Goal: Transaction & Acquisition: Download file/media

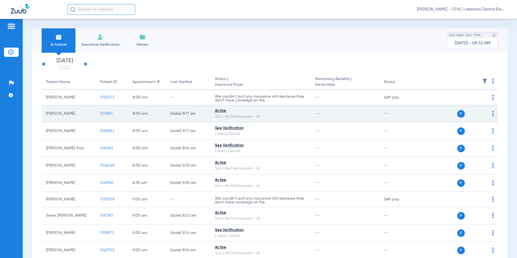
click at [102, 114] on span "1241961" at bounding box center [106, 114] width 12 height 4
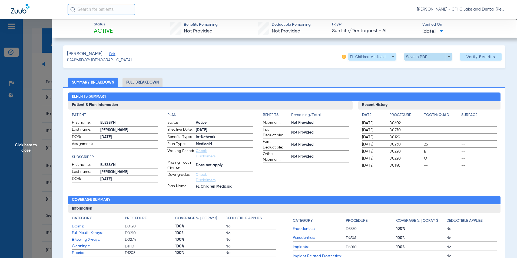
click at [446, 58] on span at bounding box center [428, 57] width 48 height 8
click at [425, 69] on span "Save to PDF" at bounding box center [425, 68] width 21 height 4
click at [39, 164] on span "Click here to close" at bounding box center [26, 148] width 52 height 258
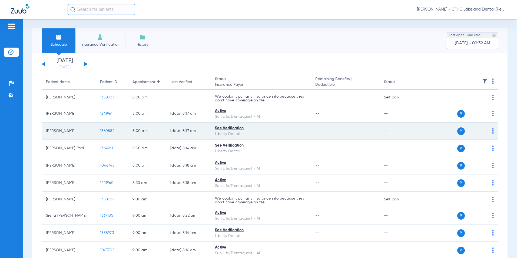
click at [108, 129] on span "1360882" at bounding box center [107, 131] width 14 height 4
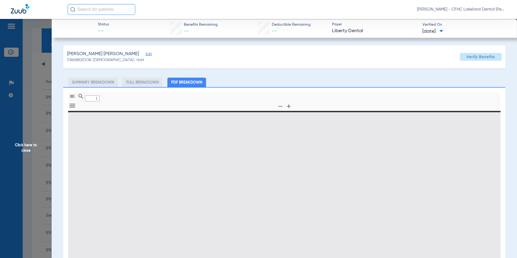
type input "0"
select select "page-width"
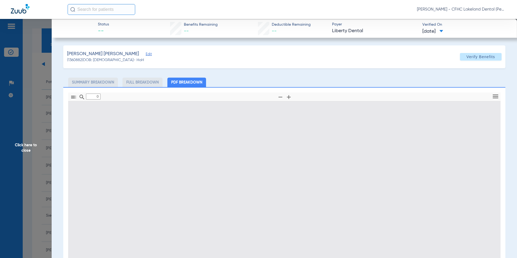
type input "1"
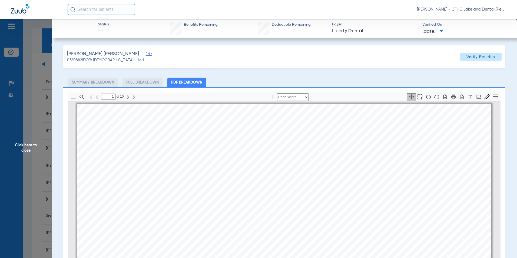
scroll to position [3, 0]
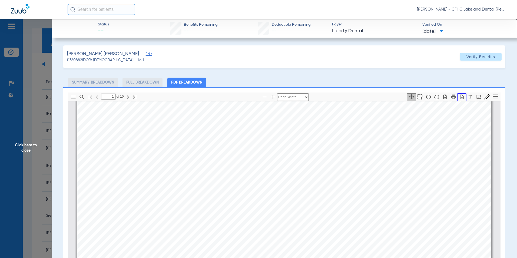
click at [460, 98] on icon "button" at bounding box center [462, 96] width 4 height 5
click at [24, 141] on span "Click here to close" at bounding box center [26, 148] width 52 height 258
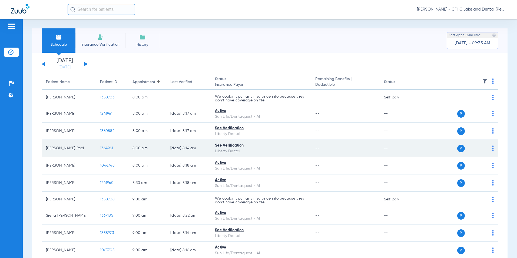
click at [111, 147] on span "1364961" at bounding box center [106, 148] width 13 height 4
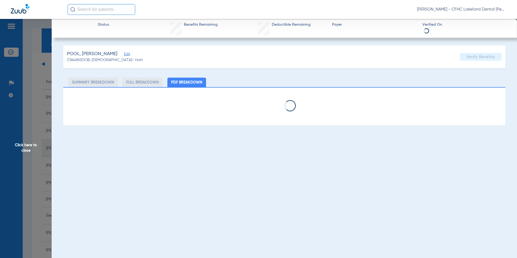
select select "page-width"
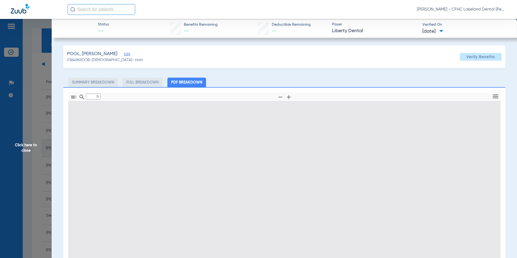
type input "1"
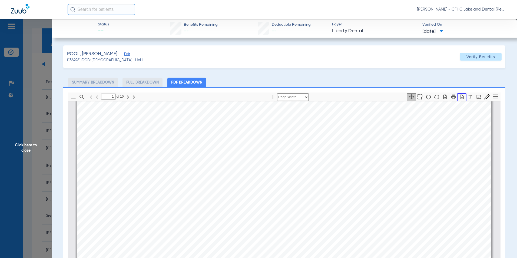
click at [459, 97] on icon "button" at bounding box center [461, 96] width 5 height 5
click at [24, 146] on span "Click here to close" at bounding box center [26, 148] width 52 height 258
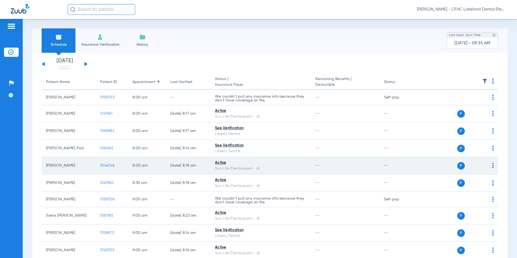
click at [104, 164] on span "1046748" at bounding box center [107, 166] width 15 height 4
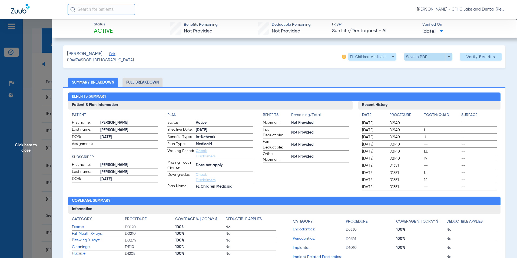
click at [444, 57] on span at bounding box center [428, 57] width 48 height 8
click at [427, 67] on span "Save to PDF" at bounding box center [425, 68] width 21 height 4
click at [34, 156] on span "Click here to close" at bounding box center [26, 148] width 52 height 258
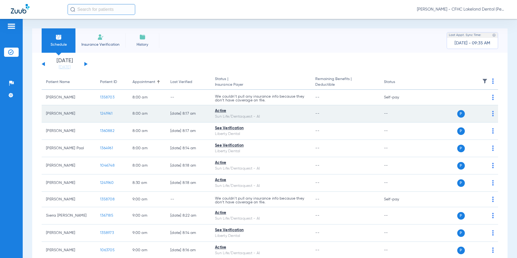
click at [106, 113] on span "1241961" at bounding box center [106, 114] width 12 height 4
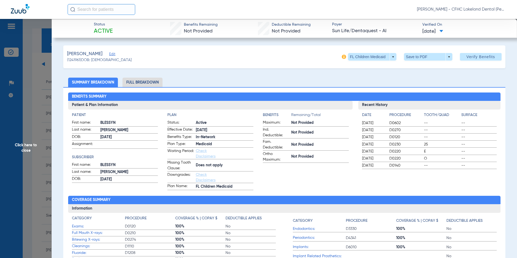
click at [445, 57] on span at bounding box center [428, 57] width 48 height 8
click at [434, 68] on span "Save to PDF" at bounding box center [425, 68] width 21 height 4
click at [33, 152] on span "Click here to close" at bounding box center [26, 148] width 52 height 258
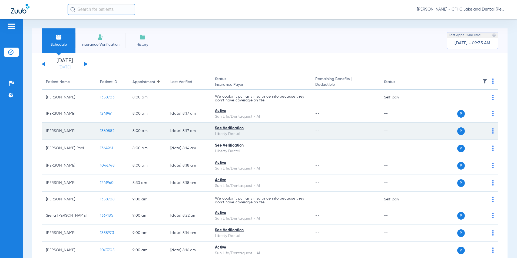
click at [105, 131] on span "1360882" at bounding box center [107, 131] width 14 height 4
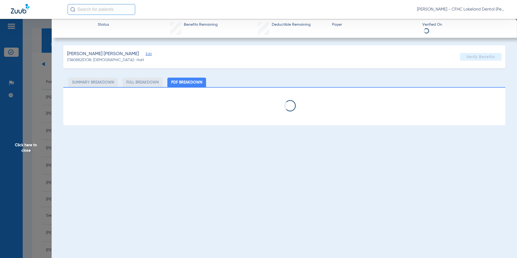
select select "page-width"
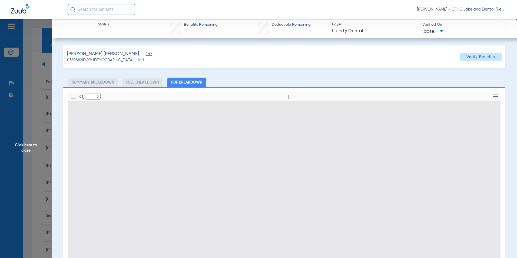
type input "1"
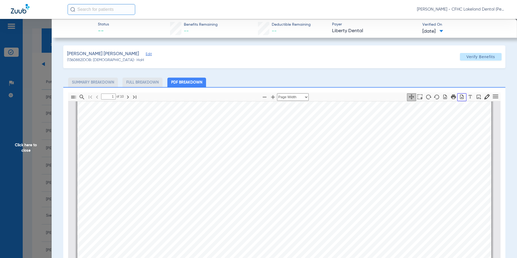
click at [459, 97] on icon "button" at bounding box center [461, 96] width 5 height 5
click at [21, 141] on span "Click here to close" at bounding box center [26, 148] width 52 height 258
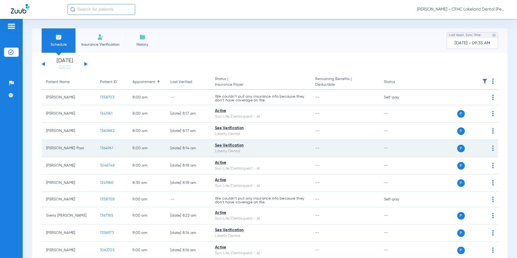
click at [104, 147] on span "1364961" at bounding box center [106, 148] width 13 height 4
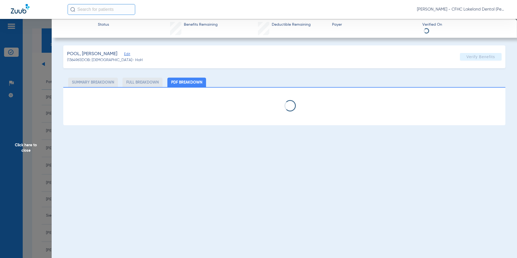
select select "page-width"
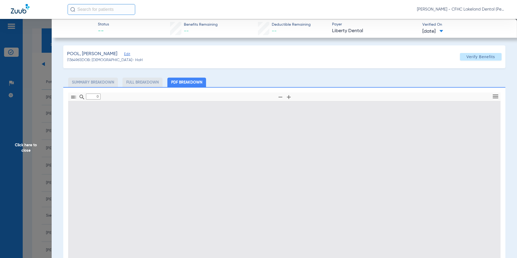
type input "1"
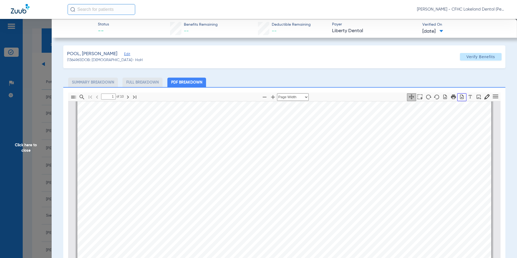
click at [460, 95] on icon "button" at bounding box center [462, 96] width 4 height 5
click at [24, 143] on span "Click here to close" at bounding box center [26, 148] width 52 height 258
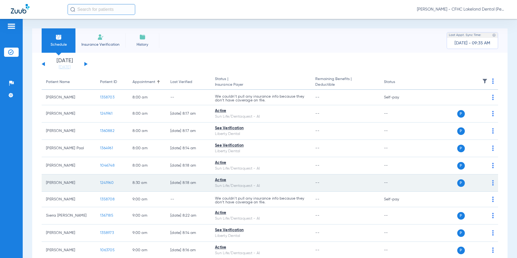
click at [105, 181] on span "1241960" at bounding box center [107, 183] width 14 height 4
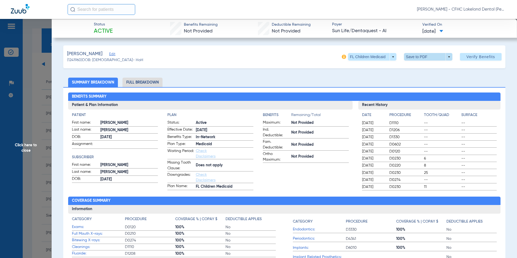
click at [447, 58] on span at bounding box center [428, 57] width 48 height 8
click at [422, 70] on span "Save to PDF" at bounding box center [425, 68] width 21 height 4
click at [34, 143] on span "Click here to close" at bounding box center [26, 148] width 52 height 258
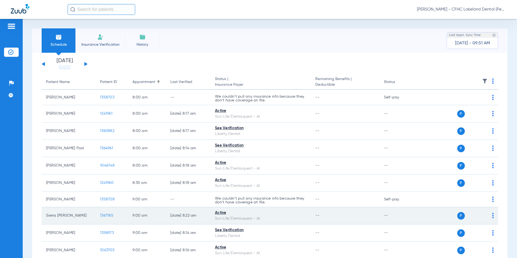
click at [109, 215] on span "1367185" at bounding box center [106, 216] width 13 height 4
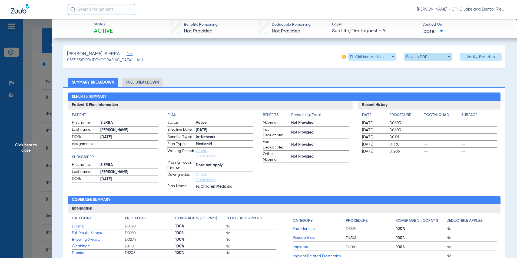
click at [444, 57] on span at bounding box center [428, 57] width 48 height 8
click at [415, 69] on button "insert_drive_file Save to PDF" at bounding box center [420, 67] width 41 height 11
click at [26, 148] on span "Click here to close" at bounding box center [26, 148] width 52 height 258
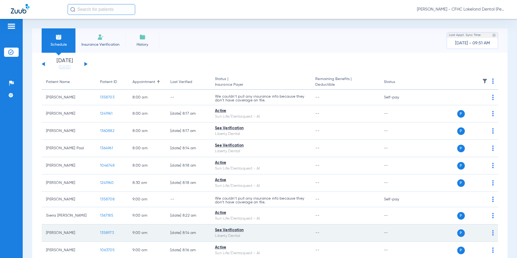
click at [105, 233] on span "1358973" at bounding box center [107, 233] width 14 height 4
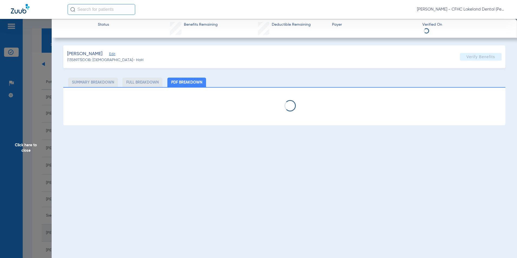
select select "page-width"
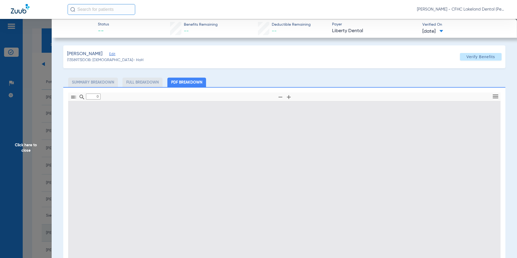
type input "1"
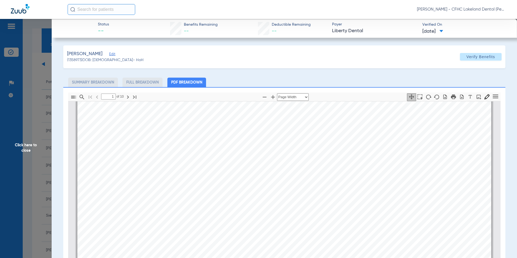
click at [23, 146] on span "Click here to close" at bounding box center [26, 148] width 52 height 258
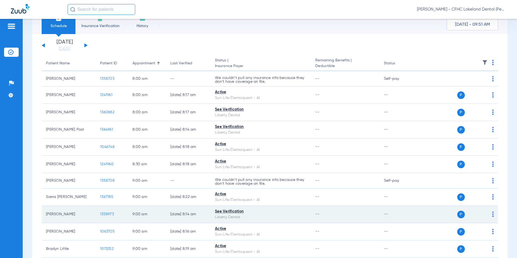
scroll to position [27, 0]
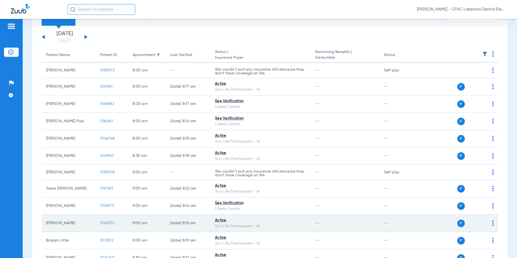
click at [107, 223] on span "1063705" at bounding box center [107, 223] width 15 height 4
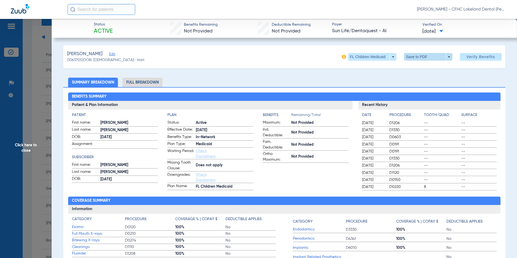
click at [445, 56] on span at bounding box center [428, 57] width 48 height 8
click at [416, 66] on span "Save to PDF" at bounding box center [425, 68] width 21 height 4
click at [26, 146] on span "Click here to close" at bounding box center [26, 148] width 52 height 258
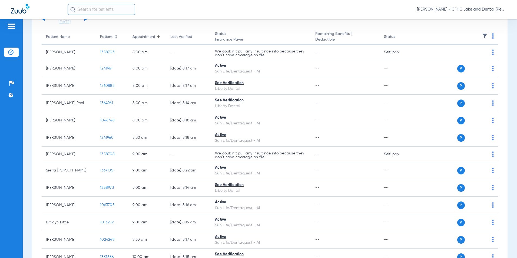
scroll to position [54, 0]
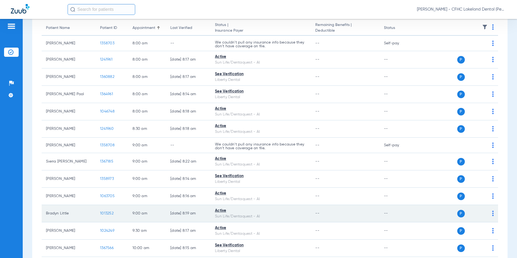
click at [109, 212] on span "1013252" at bounding box center [107, 214] width 14 height 4
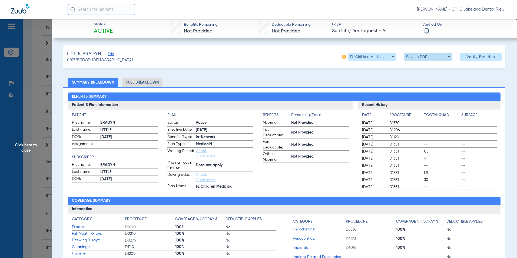
click at [446, 57] on span at bounding box center [428, 57] width 48 height 8
click at [433, 67] on span "Save to PDF" at bounding box center [425, 68] width 21 height 4
click at [25, 148] on span "Click here to close" at bounding box center [26, 148] width 52 height 258
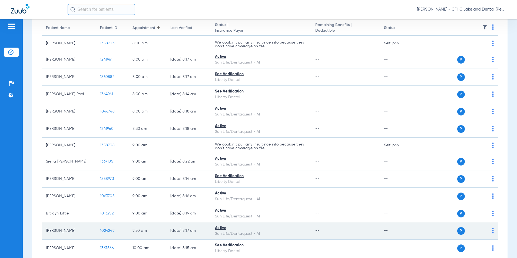
click at [107, 230] on span "1024249" at bounding box center [107, 231] width 14 height 4
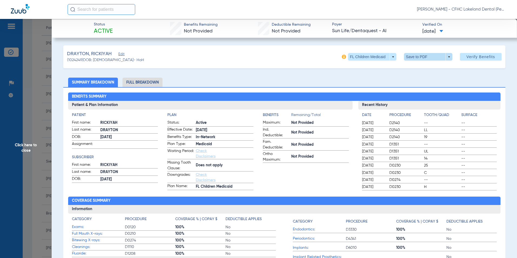
click at [447, 57] on span at bounding box center [428, 57] width 48 height 8
click at [420, 67] on span "Save to PDF" at bounding box center [425, 68] width 21 height 4
drag, startPoint x: 27, startPoint y: 148, endPoint x: 31, endPoint y: 154, distance: 7.1
click at [27, 148] on span "Click here to close" at bounding box center [26, 148] width 52 height 258
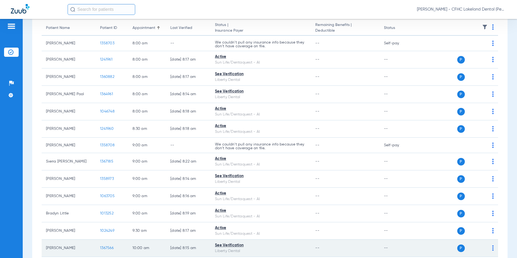
click at [107, 247] on span "1367566" at bounding box center [107, 248] width 14 height 4
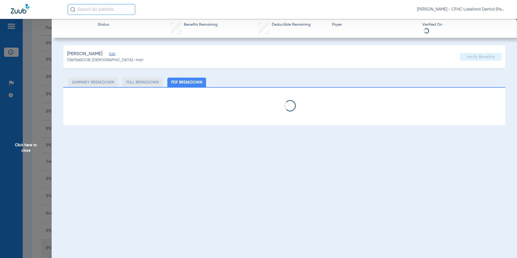
select select "page-width"
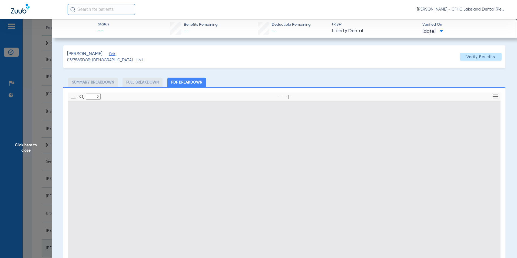
type input "1"
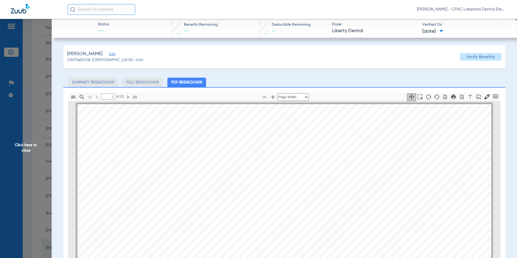
scroll to position [3, 0]
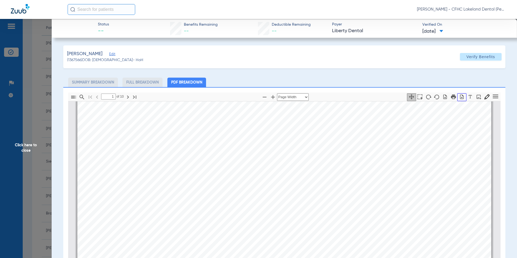
click at [459, 96] on icon "button" at bounding box center [461, 96] width 5 height 5
click at [21, 148] on span "Click here to close" at bounding box center [26, 148] width 52 height 258
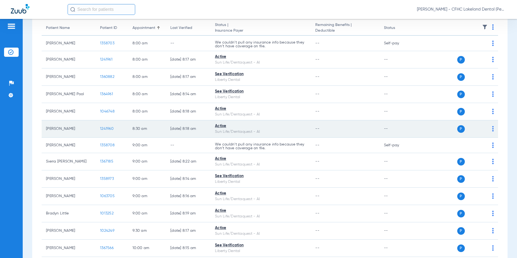
scroll to position [81, 0]
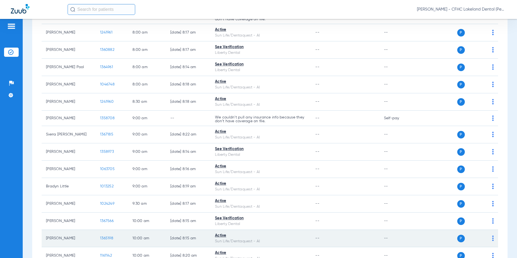
click at [105, 237] on span "1365198" at bounding box center [106, 238] width 13 height 4
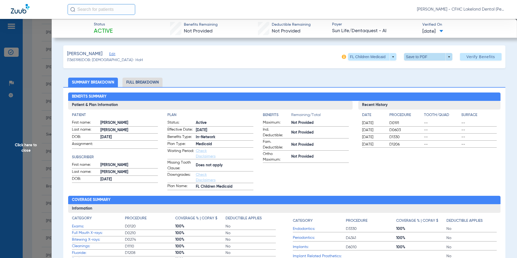
click at [443, 58] on span at bounding box center [428, 57] width 48 height 8
click at [430, 66] on span "Save to PDF" at bounding box center [425, 68] width 21 height 4
click at [28, 149] on span "Click here to close" at bounding box center [26, 148] width 52 height 258
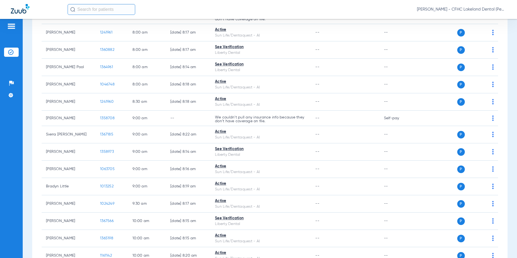
scroll to position [108, 0]
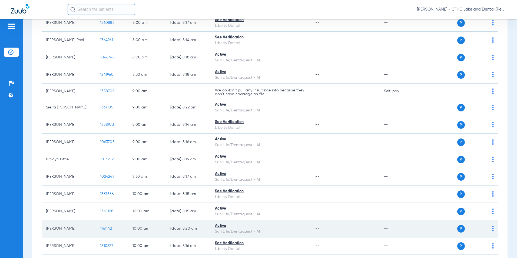
click at [105, 229] on span "1161142" at bounding box center [106, 229] width 12 height 4
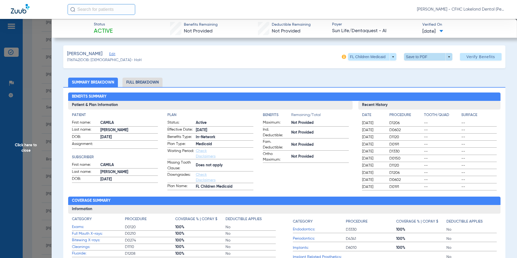
click at [445, 55] on span at bounding box center [428, 57] width 48 height 8
click at [415, 71] on button "insert_drive_file Save to PDF" at bounding box center [420, 67] width 41 height 11
click at [23, 148] on span "Click here to close" at bounding box center [26, 148] width 52 height 258
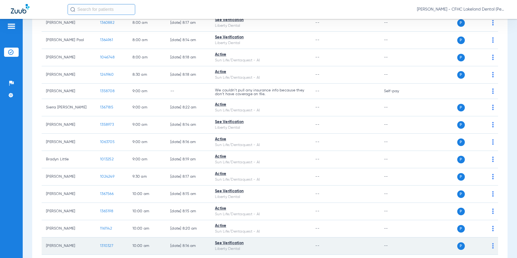
click at [105, 246] on span "1310327" at bounding box center [106, 246] width 13 height 4
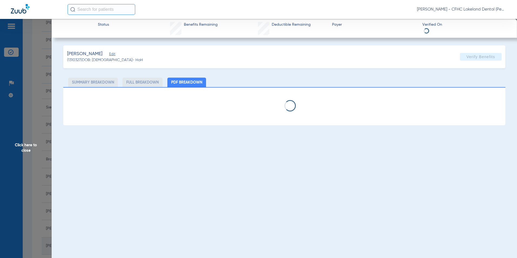
select select "page-width"
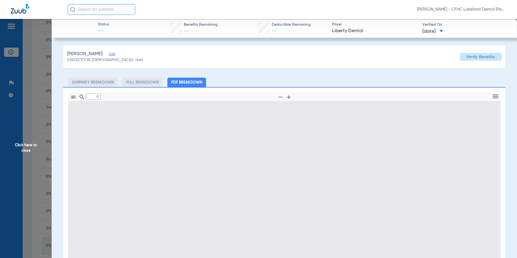
type input "1"
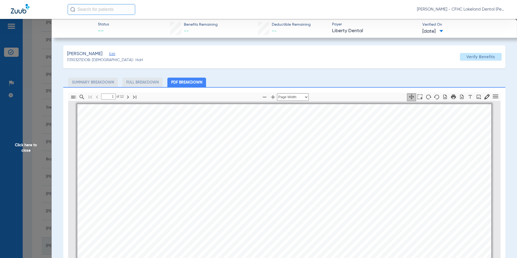
scroll to position [3, 0]
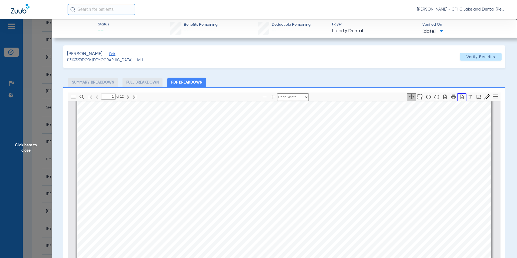
click at [459, 96] on icon "button" at bounding box center [461, 96] width 5 height 5
click at [25, 146] on span "Click here to close" at bounding box center [26, 148] width 52 height 258
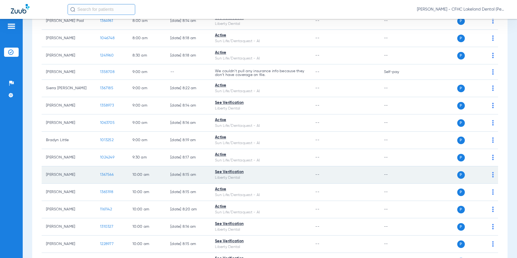
scroll to position [135, 0]
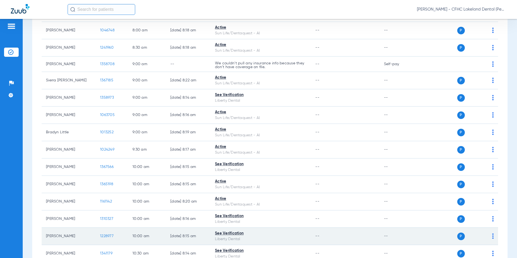
click at [110, 235] on span "1228977" at bounding box center [107, 236] width 14 height 4
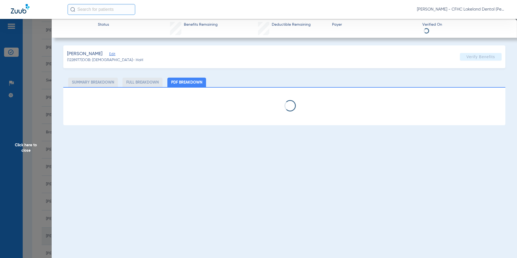
select select "page-width"
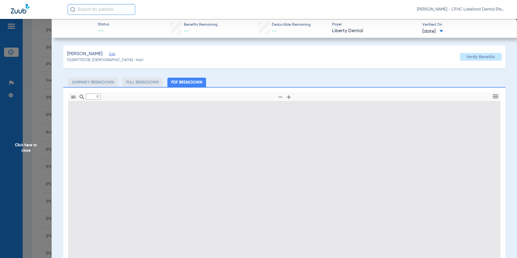
type input "1"
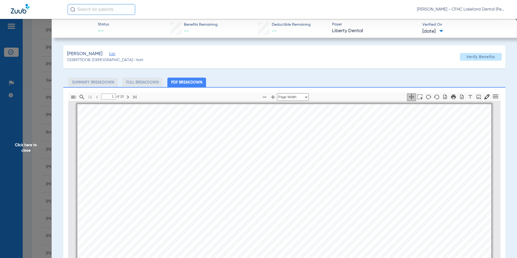
scroll to position [3, 0]
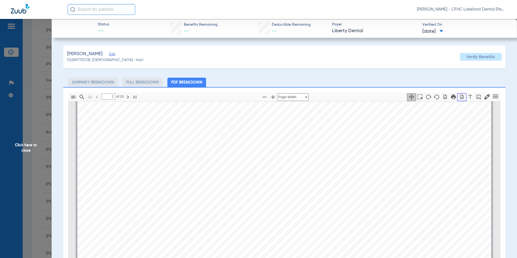
click at [460, 97] on icon "button" at bounding box center [462, 96] width 4 height 5
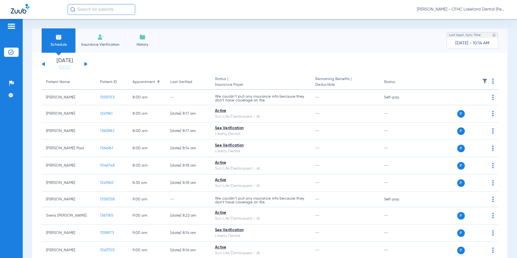
click at [27, 154] on div "Schedule Insurance Verification History Last Appt. Sync Time: [DATE] - 10:14 AM…" at bounding box center [270, 138] width 494 height 239
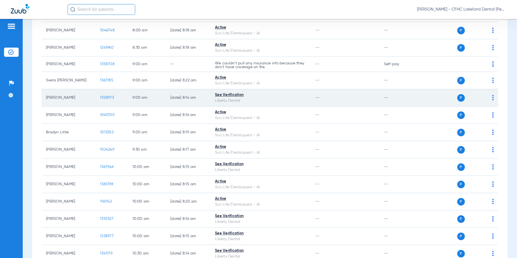
scroll to position [162, 0]
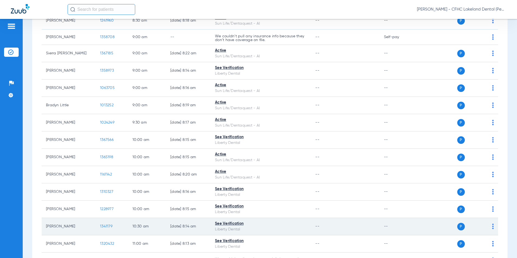
click at [109, 226] on span "1341179" at bounding box center [106, 226] width 12 height 4
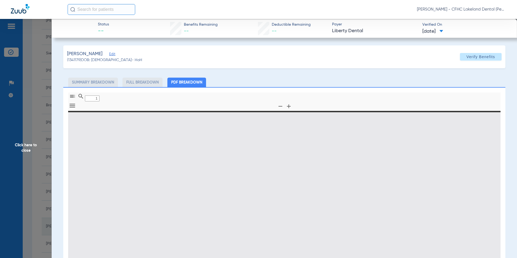
type input "0"
select select "page-width"
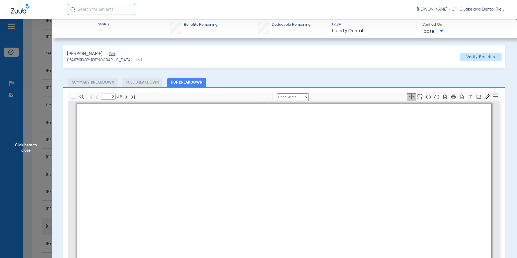
type input "1"
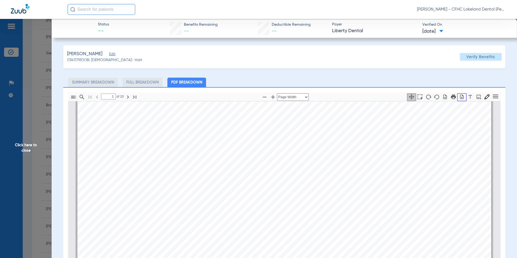
click at [460, 98] on icon "button" at bounding box center [462, 96] width 4 height 5
drag, startPoint x: 32, startPoint y: 157, endPoint x: 38, endPoint y: 165, distance: 10.0
click at [32, 157] on span "Click here to close" at bounding box center [26, 148] width 52 height 258
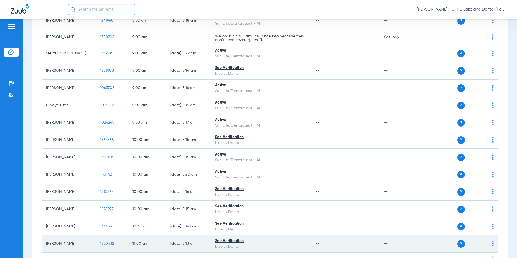
click at [107, 244] on span "1320432" at bounding box center [107, 244] width 14 height 4
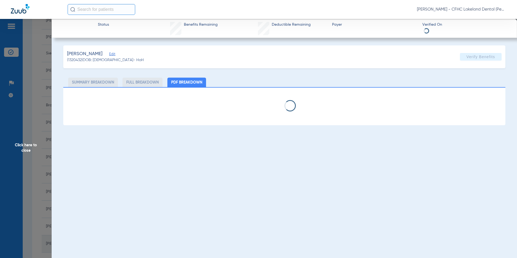
select select "page-width"
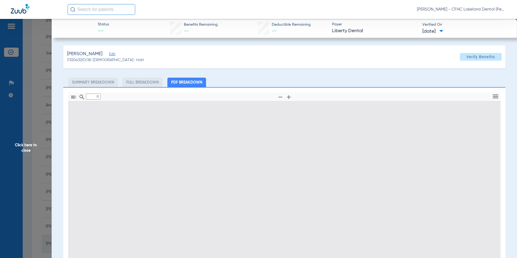
type input "1"
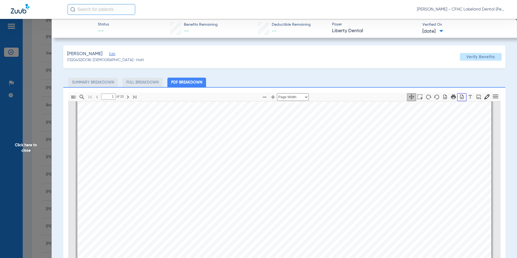
click at [459, 97] on icon "button" at bounding box center [461, 96] width 5 height 5
click at [29, 148] on span "Click here to close" at bounding box center [26, 148] width 52 height 258
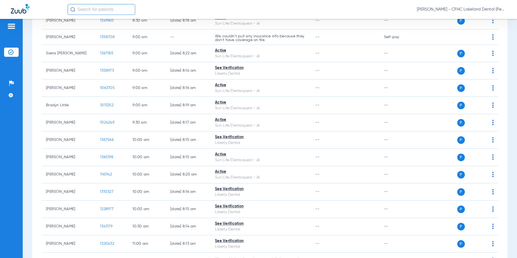
scroll to position [189, 0]
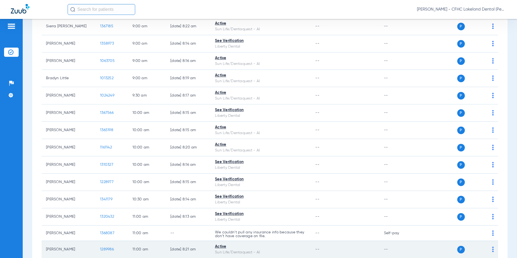
click at [108, 249] on span "1289986" at bounding box center [107, 249] width 14 height 4
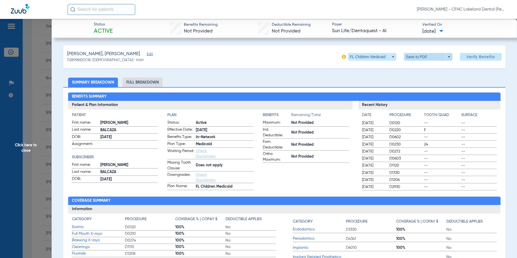
click at [444, 55] on span at bounding box center [428, 57] width 48 height 8
click at [420, 65] on button "insert_drive_file Save to PDF" at bounding box center [420, 67] width 41 height 11
click at [447, 57] on span at bounding box center [428, 57] width 48 height 8
click at [431, 68] on span "Save to PDF" at bounding box center [425, 68] width 21 height 4
